Goal: Information Seeking & Learning: Learn about a topic

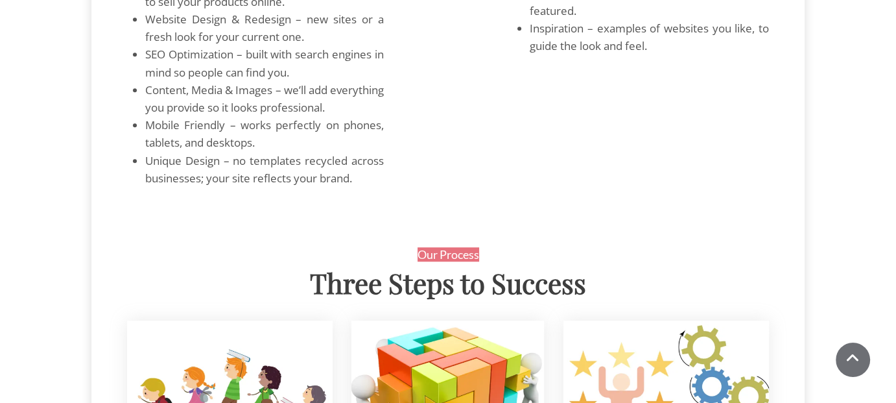
scroll to position [1232, 0]
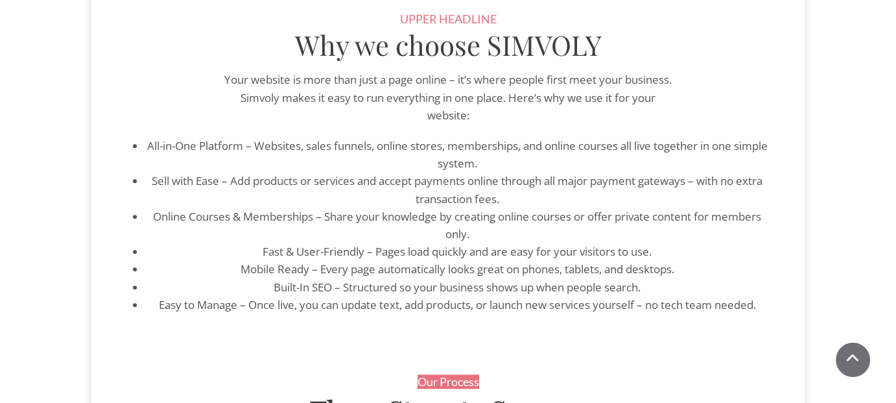
scroll to position [1330, 0]
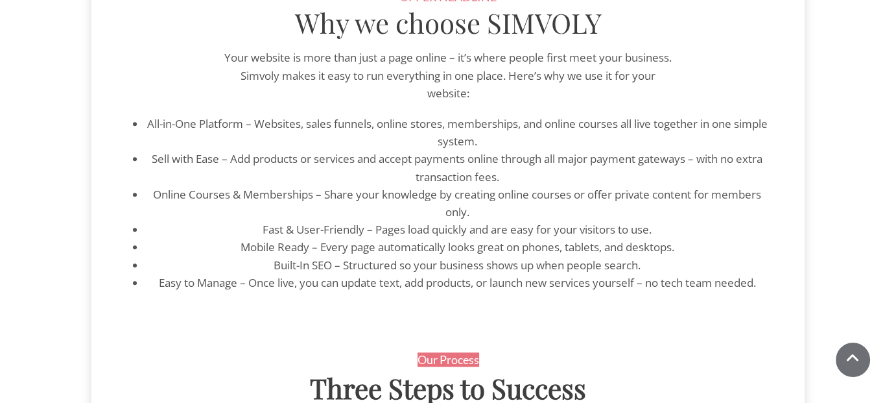
click at [397, 183] on span "Sell with Ease – Add products or services and accept payments online through al…" at bounding box center [457, 167] width 611 height 32
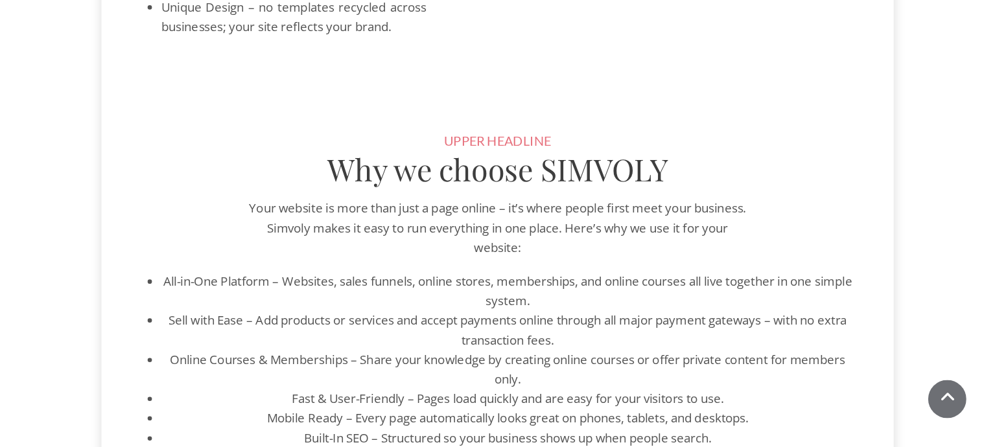
scroll to position [1201, 0]
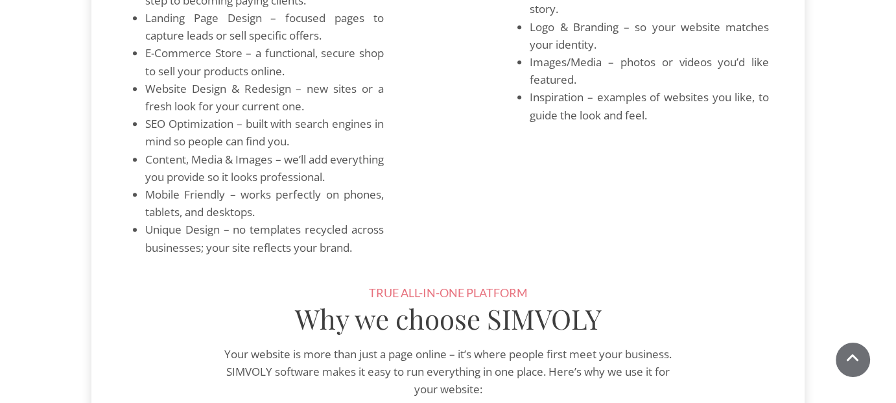
scroll to position [1167, 0]
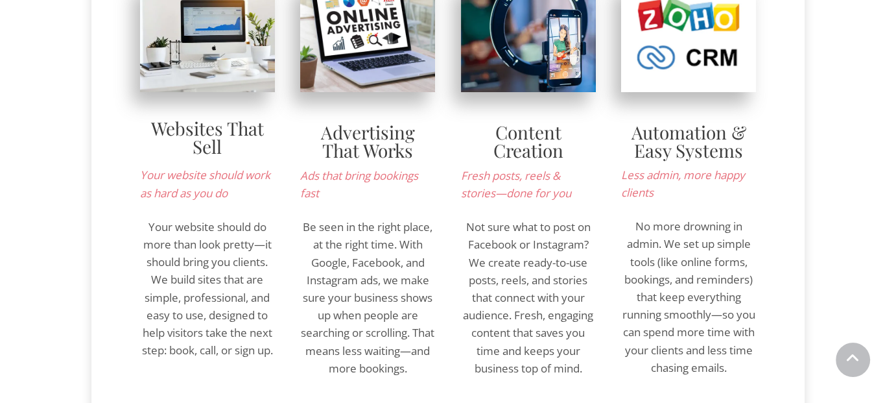
scroll to position [130, 0]
